Goal: Check status: Check status

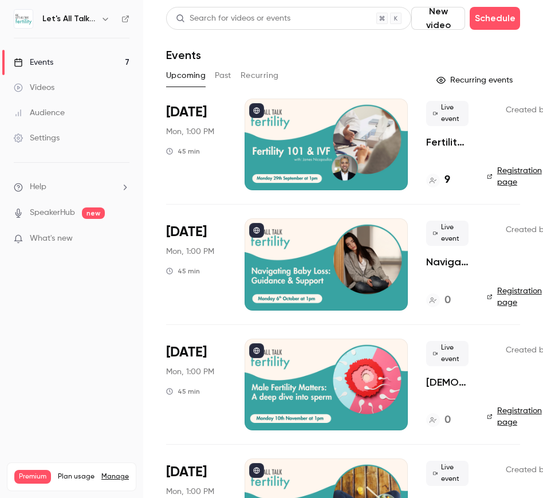
click at [104, 19] on icon "button" at bounding box center [105, 19] width 5 height 3
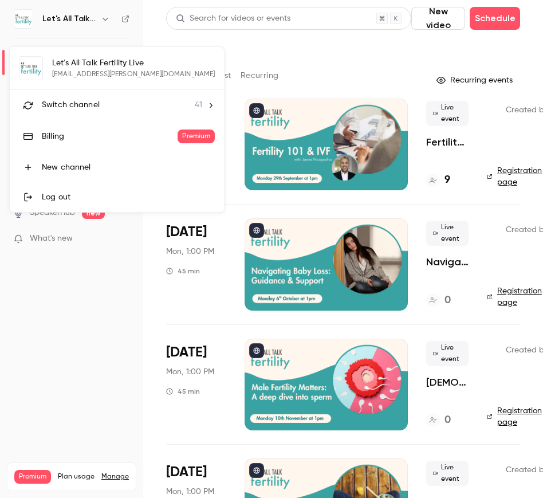
click at [195, 107] on span "41" at bounding box center [198, 105] width 7 height 12
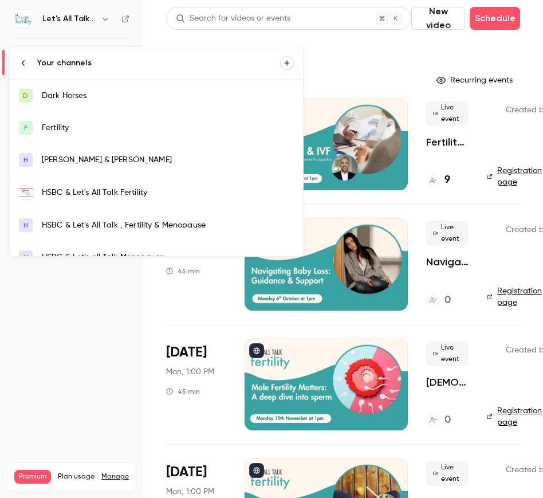
scroll to position [6, 0]
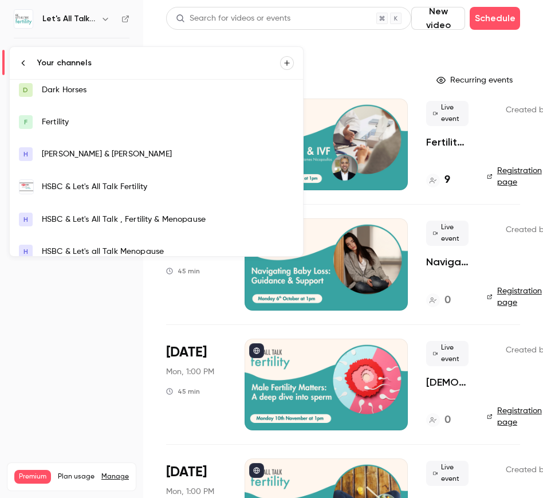
click at [118, 186] on div "HSBC & Let's All Talk Fertility" at bounding box center [168, 186] width 252 height 11
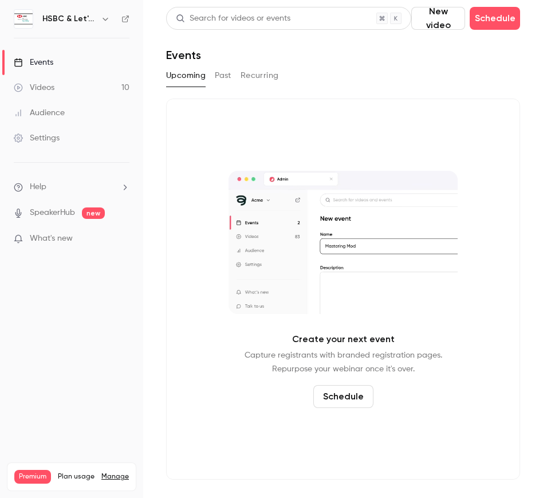
click at [224, 76] on button "Past" at bounding box center [223, 75] width 17 height 18
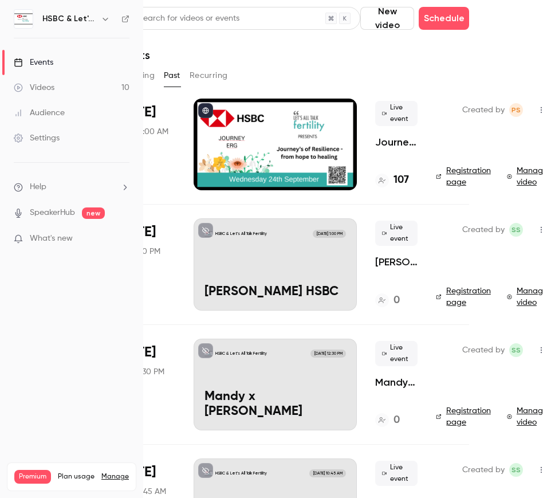
scroll to position [0, 57]
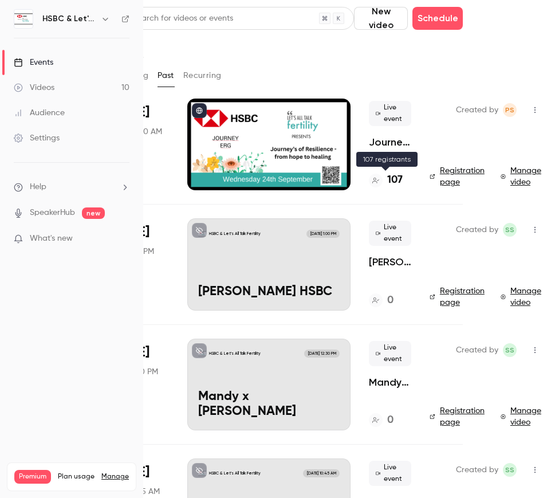
click at [399, 179] on h4 "107" at bounding box center [394, 179] width 15 height 15
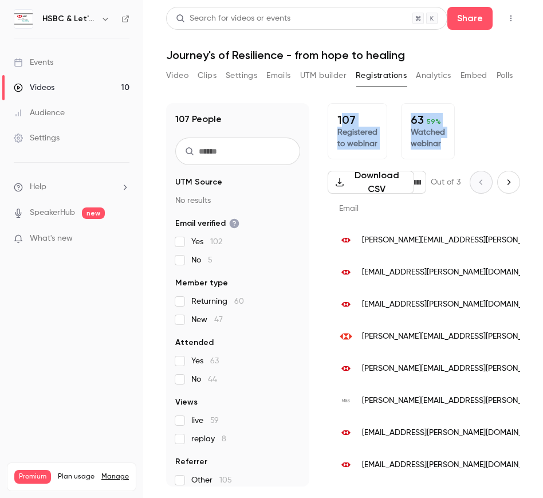
drag, startPoint x: 343, startPoint y: 116, endPoint x: 444, endPoint y: 146, distance: 105.2
click at [444, 146] on div "107 Registered to webinar 63 59 % Watched webinar" at bounding box center [424, 131] width 193 height 56
copy div "07 Registered to webinar 63 59 % Watched webinar"
